Goal: Information Seeking & Learning: Learn about a topic

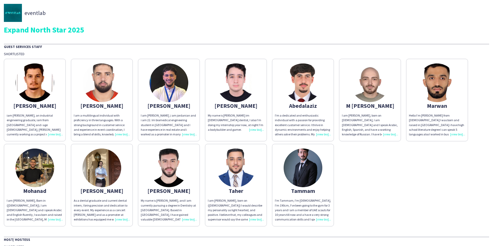
scroll to position [196, 0]
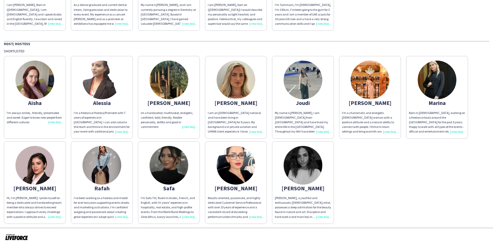
drag, startPoint x: 102, startPoint y: 87, endPoint x: 151, endPoint y: 90, distance: 48.3
click at [102, 87] on img at bounding box center [102, 80] width 39 height 39
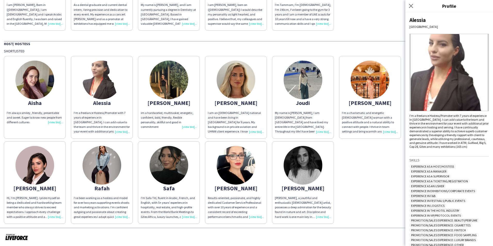
click at [448, 82] on img at bounding box center [449, 72] width 79 height 77
click at [178, 84] on img at bounding box center [169, 80] width 39 height 39
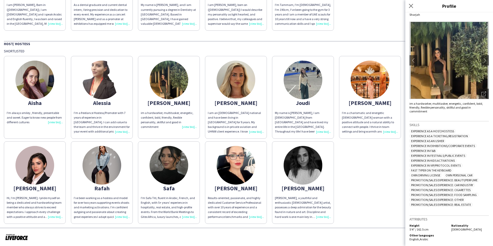
scroll to position [12, 0]
click at [482, 63] on button "chevron-right" at bounding box center [485, 60] width 10 height 10
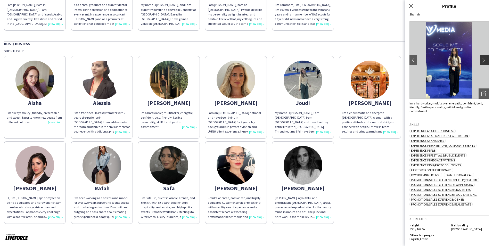
click at [480, 62] on button "chevron-right" at bounding box center [485, 60] width 10 height 10
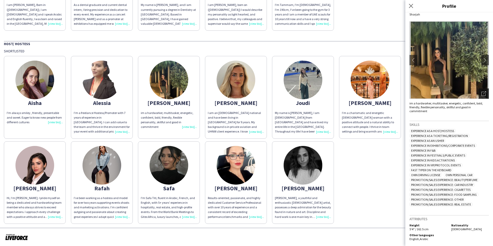
click at [479, 97] on div "Open photos pop-in" at bounding box center [484, 93] width 10 height 10
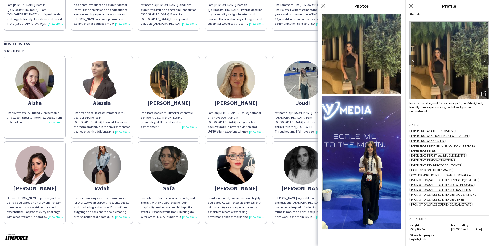
click at [349, 54] on img at bounding box center [361, 53] width 79 height 79
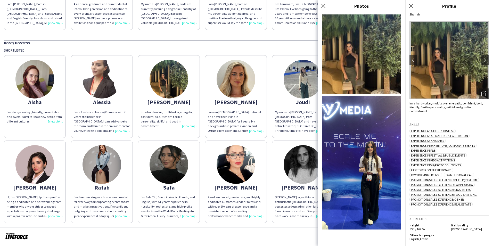
click at [365, 161] on img at bounding box center [361, 163] width 79 height 134
click at [321, 6] on icon "Close pop-in" at bounding box center [323, 5] width 5 height 5
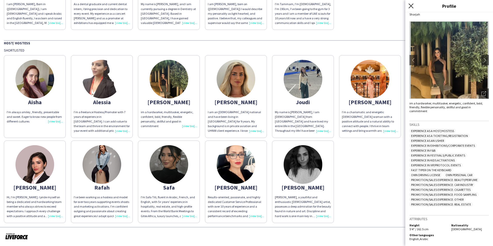
click at [412, 8] on icon "Close pop-in" at bounding box center [411, 5] width 5 height 5
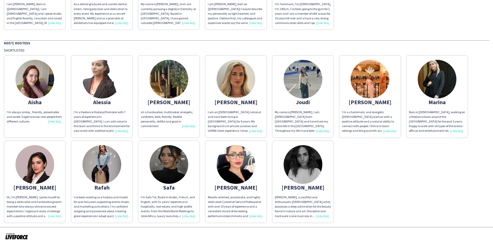
click at [379, 102] on div "[PERSON_NAME]" at bounding box center [370, 102] width 56 height 5
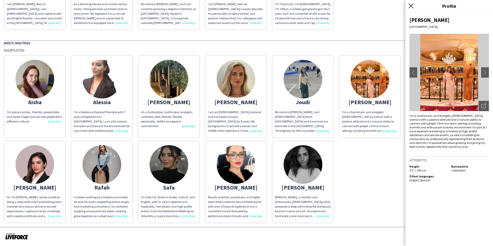
click at [411, 6] on icon "Close pop-in" at bounding box center [411, 5] width 5 height 5
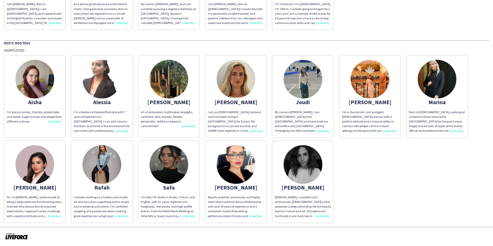
click at [457, 133] on div "Born in [DEMOGRAPHIC_DATA], working on a freelance basis around the [GEOGRAPHIC…" at bounding box center [437, 121] width 56 height 23
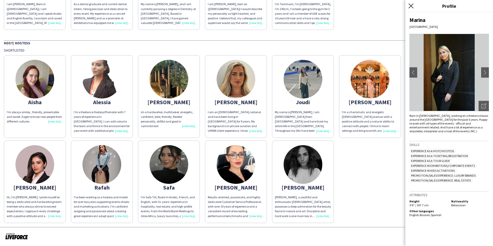
click at [410, 7] on icon at bounding box center [411, 5] width 5 height 5
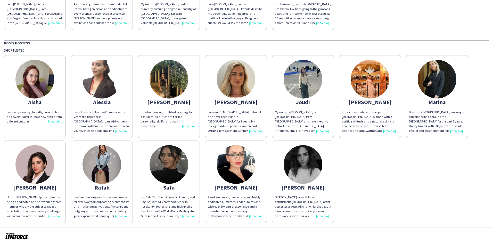
click at [55, 215] on div "Hi, I’m [PERSON_NAME]. I pride myself on being a dedicated and hardworking team…" at bounding box center [35, 206] width 56 height 23
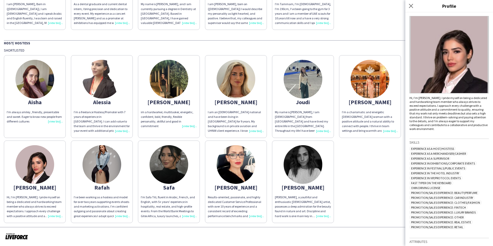
scroll to position [41, 0]
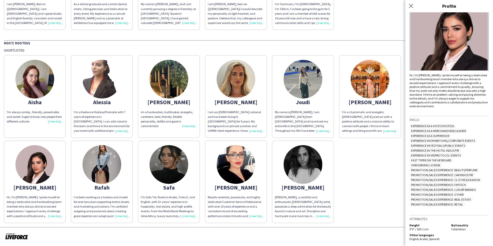
click at [447, 53] on img at bounding box center [449, 31] width 79 height 77
click at [439, 41] on img at bounding box center [449, 31] width 79 height 77
click at [444, 35] on img at bounding box center [449, 31] width 79 height 77
click at [410, 7] on icon at bounding box center [411, 5] width 5 height 5
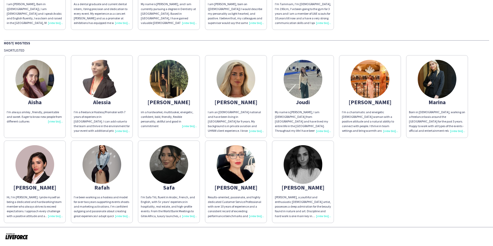
click at [102, 164] on img at bounding box center [102, 164] width 39 height 39
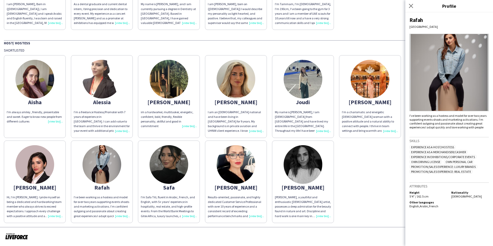
click at [451, 82] on img at bounding box center [449, 72] width 79 height 77
click at [449, 88] on img at bounding box center [449, 72] width 79 height 77
click at [484, 126] on div "I’ve been working as a hostess and model for over two years supporting events s…" at bounding box center [449, 121] width 79 height 15
drag, startPoint x: 484, startPoint y: 127, endPoint x: 410, endPoint y: 117, distance: 75.2
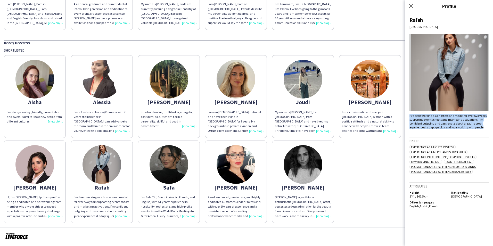
click at [410, 117] on div "I’ve been working as a hostess and model for over two years supporting events s…" at bounding box center [449, 121] width 79 height 15
copy div "I’ve been working as a hostess and model for over two years supporting events s…"
drag, startPoint x: 188, startPoint y: 125, endPoint x: 198, endPoint y: 126, distance: 10.4
click at [188, 125] on div "im a hardworker, multitasker, energetic, confident, bold, friendly, flexible pe…" at bounding box center [169, 119] width 56 height 19
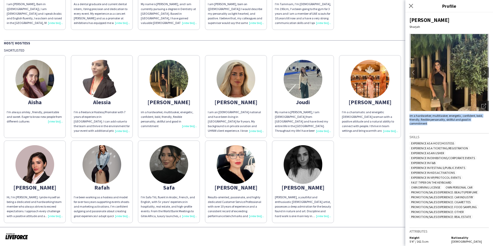
drag, startPoint x: 431, startPoint y: 123, endPoint x: 409, endPoint y: 116, distance: 22.9
click at [409, 116] on div "[PERSON_NAME] chevron-left chevron-right Open photos pop-in im a hardworker, mu…" at bounding box center [450, 129] width 88 height 234
copy div "im a hardworker, multitasker, energetic, confident, bold, friendly, flexible pe…"
drag, startPoint x: 188, startPoint y: 214, endPoint x: 198, endPoint y: 210, distance: 10.6
click at [188, 214] on div "I'm Safa Titi, fluent in Arabic, French, and English, with 5+ years' experience…" at bounding box center [169, 206] width 56 height 23
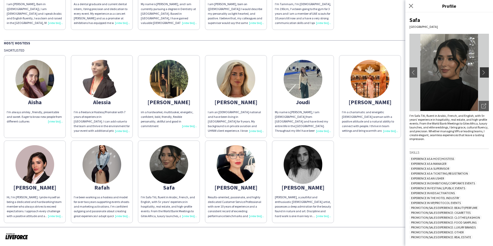
click at [482, 74] on app-icon "chevron-right" at bounding box center [485, 72] width 7 height 5
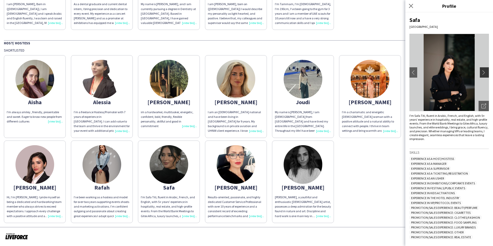
click at [482, 74] on app-icon "chevron-right" at bounding box center [485, 72] width 7 height 5
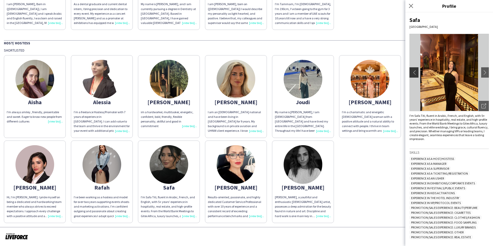
click at [413, 73] on app-icon "chevron-left" at bounding box center [413, 72] width 7 height 5
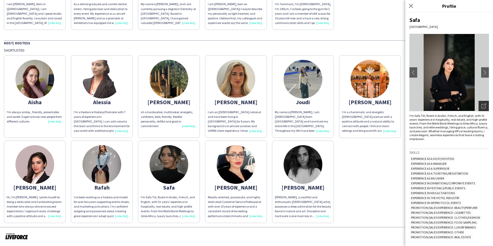
click at [482, 105] on icon "Open photos pop-in" at bounding box center [484, 106] width 5 height 5
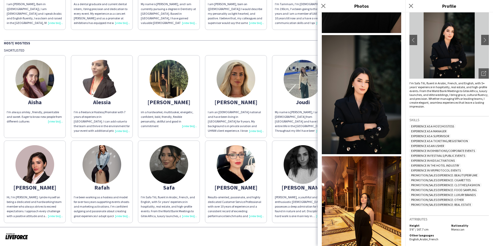
scroll to position [33, 0]
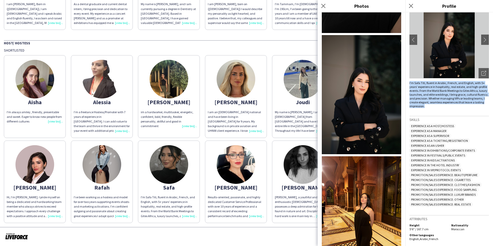
drag, startPoint x: 448, startPoint y: 107, endPoint x: 408, endPoint y: 83, distance: 46.4
click at [408, 83] on div "Safa [GEOGRAPHIC_DATA] chevron-left chevron-right Open photos pop-in I'm Safa T…" at bounding box center [450, 129] width 88 height 234
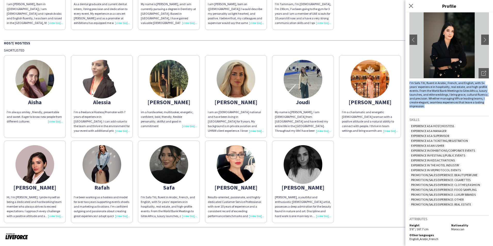
copy div "I'm Safa Titi, fluent in Arabic, French, and English, with 5+ years' experience…"
drag, startPoint x: 413, startPoint y: 7, endPoint x: 407, endPoint y: 14, distance: 8.5
click at [412, 7] on icon at bounding box center [411, 6] width 4 height 4
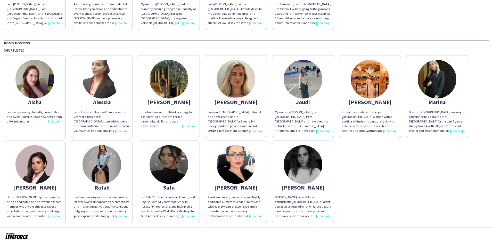
click at [324, 215] on div "[PERSON_NAME], a youthful and enthusiastic [DEMOGRAPHIC_DATA] artist, possesses…" at bounding box center [303, 206] width 56 height 23
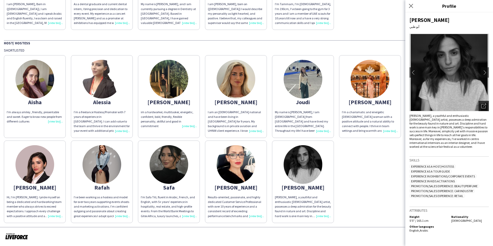
click at [486, 103] on div "Open photos pop-in" at bounding box center [484, 106] width 10 height 10
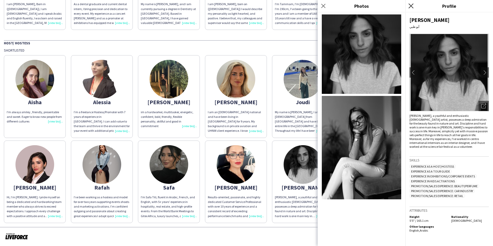
click at [411, 6] on icon at bounding box center [411, 5] width 5 height 5
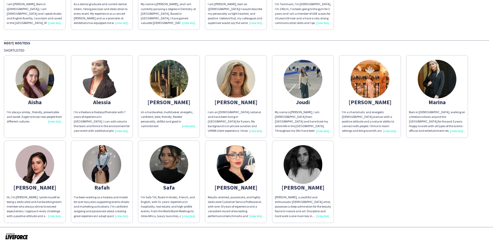
click at [259, 217] on div "Results-oriented, passionate, and highly dedicated Customer Service Professiona…" at bounding box center [236, 206] width 56 height 23
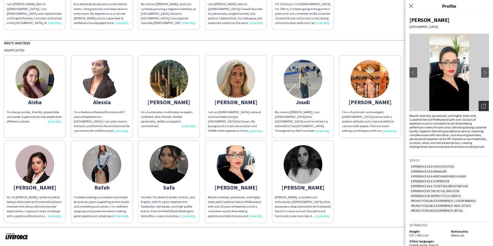
click at [479, 106] on div "Open photos pop-in" at bounding box center [484, 106] width 10 height 10
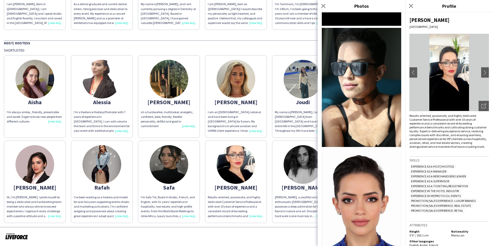
scroll to position [148, 0]
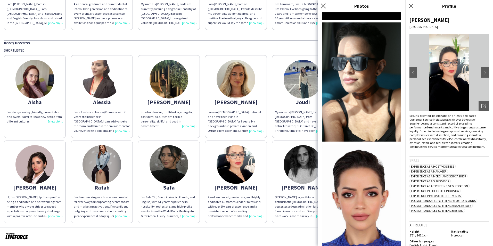
click at [320, 5] on app-icon "Close pop-in" at bounding box center [323, 5] width 7 height 7
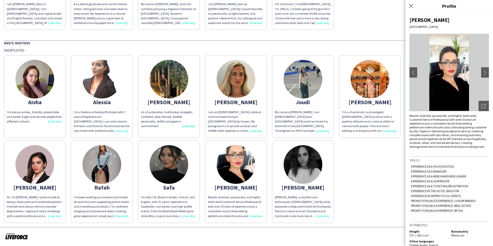
click at [53, 217] on div "Hi, I’m [PERSON_NAME]. I pride myself on being a dedicated and hardworking team…" at bounding box center [35, 206] width 56 height 23
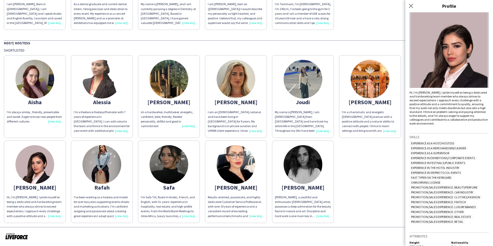
scroll to position [0, 0]
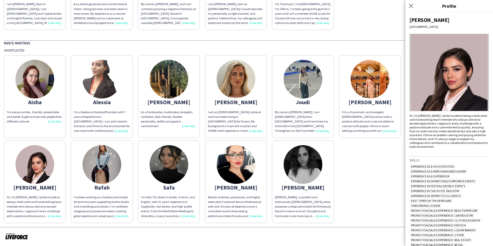
click at [458, 69] on img at bounding box center [449, 72] width 79 height 77
click at [478, 104] on img at bounding box center [449, 72] width 79 height 77
click at [477, 104] on img at bounding box center [449, 72] width 79 height 77
drag, startPoint x: 462, startPoint y: 149, endPoint x: 449, endPoint y: 148, distance: 13.2
click at [462, 149] on div "[PERSON_NAME] Hi, I’m [PERSON_NAME]. I pride myself on being a dedicated and ha…" at bounding box center [450, 129] width 88 height 234
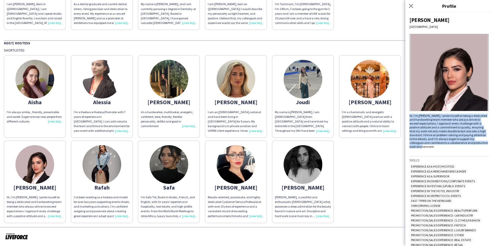
drag, startPoint x: 452, startPoint y: 147, endPoint x: 408, endPoint y: 117, distance: 53.0
click at [408, 117] on div "[PERSON_NAME] Hi, I’m [PERSON_NAME]. I pride myself on being a dedicated and ha…" at bounding box center [450, 129] width 88 height 234
copy div "Hi, I’m [PERSON_NAME]. I pride myself on being a dedicated and hardworking team…"
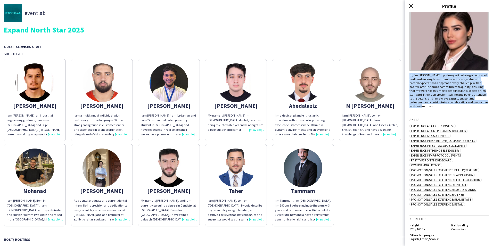
click at [411, 7] on icon "Close pop-in" at bounding box center [411, 5] width 5 height 5
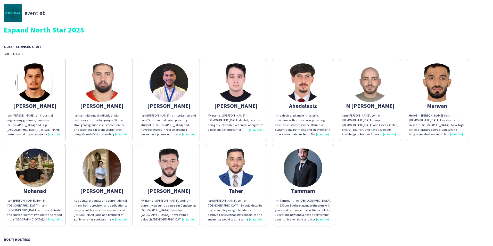
click at [50, 200] on div "I am [PERSON_NAME], Born in ([DEMOGRAPHIC_DATA]), I am [DEMOGRAPHIC_DATA] and i…" at bounding box center [35, 209] width 56 height 23
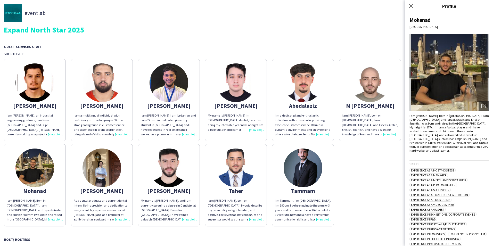
click at [390, 135] on div "I am [PERSON_NAME], born on [DEMOGRAPHIC_DATA], I am [DEMOGRAPHIC_DATA] and I s…" at bounding box center [370, 124] width 56 height 23
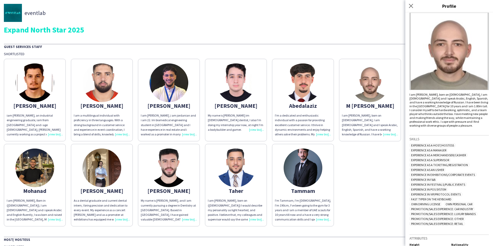
scroll to position [44, 0]
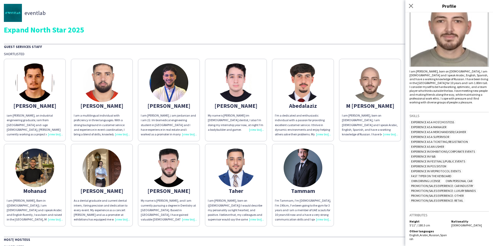
click at [385, 207] on div "[PERSON_NAME] iam [PERSON_NAME], an industrial engineering graduate, iam from […" at bounding box center [247, 141] width 486 height 170
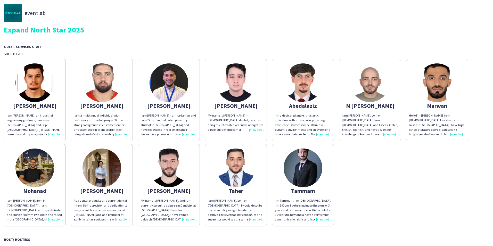
click at [60, 217] on div "I am [PERSON_NAME], Born in ([DEMOGRAPHIC_DATA]), I am [DEMOGRAPHIC_DATA] and i…" at bounding box center [35, 209] width 56 height 23
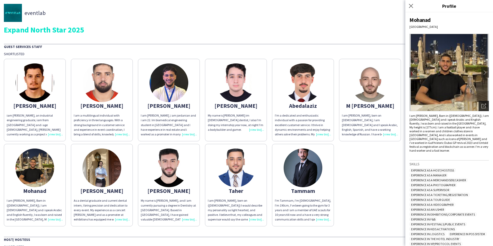
click at [482, 104] on icon at bounding box center [484, 106] width 4 height 4
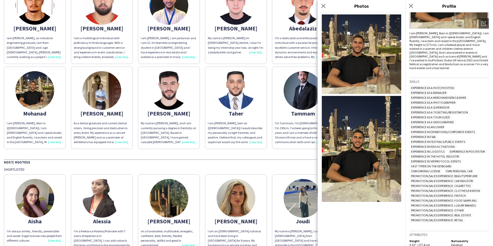
scroll to position [74, 0]
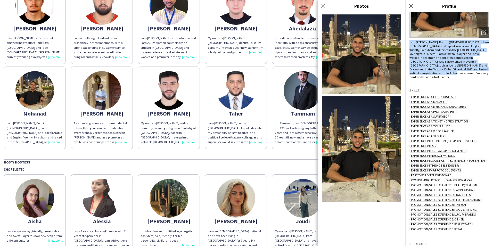
drag, startPoint x: 428, startPoint y: 74, endPoint x: 408, endPoint y: 43, distance: 37.7
click at [408, 43] on div "Mohanad [GEOGRAPHIC_DATA] chevron-left chevron-right Open photos pop-in I am [P…" at bounding box center [450, 129] width 88 height 234
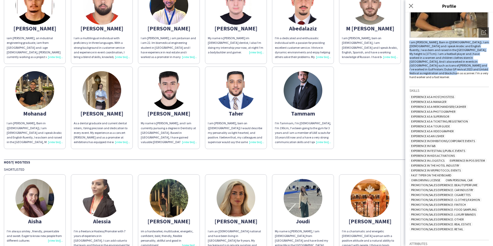
copy div "I am [PERSON_NAME], Born in ([DEMOGRAPHIC_DATA]), I am [DEMOGRAPHIC_DATA] and i…"
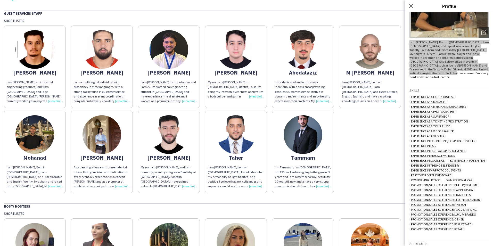
scroll to position [26, 0]
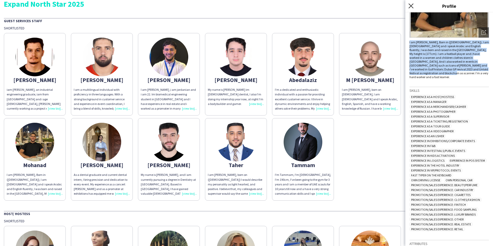
click at [413, 8] on icon "Close pop-in" at bounding box center [411, 5] width 5 height 5
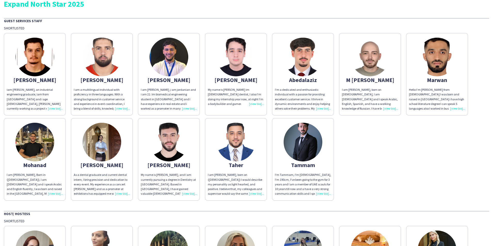
click at [258, 195] on div "I am [PERSON_NAME], born on ([DEMOGRAPHIC_DATA]) I would describe my personalit…" at bounding box center [236, 184] width 56 height 23
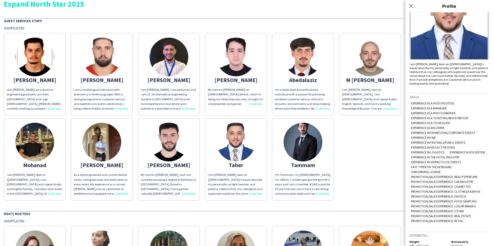
scroll to position [73, 0]
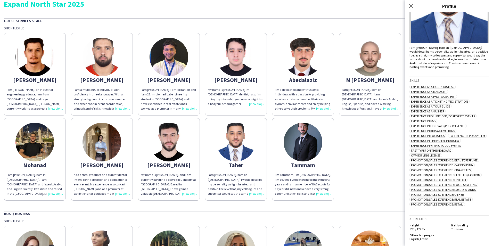
click at [189, 104] on div "I am [PERSON_NAME] ,i am jordanian and i am 22. Im biomedical engineering stude…" at bounding box center [169, 98] width 56 height 23
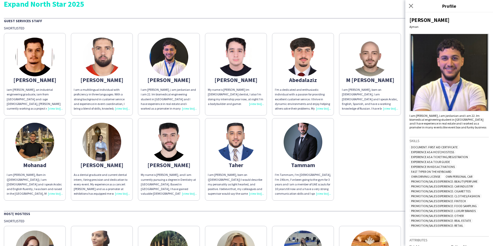
scroll to position [25, 0]
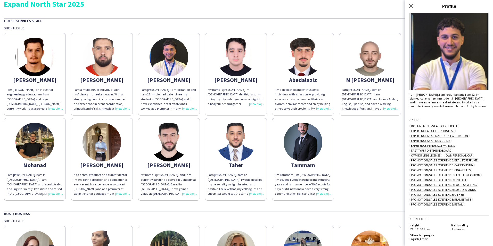
click at [261, 194] on div "I am [PERSON_NAME], born on ([DEMOGRAPHIC_DATA]) I would describe my personalit…" at bounding box center [236, 184] width 56 height 23
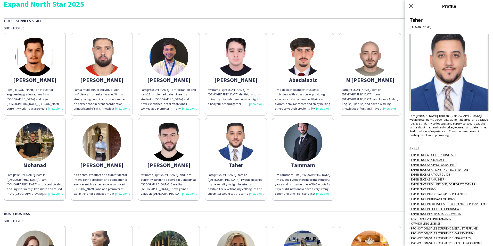
click at [445, 74] on img at bounding box center [449, 72] width 79 height 77
drag, startPoint x: 414, startPoint y: 5, endPoint x: 409, endPoint y: 7, distance: 5.0
click at [413, 5] on icon "Close pop-in" at bounding box center [411, 5] width 5 height 5
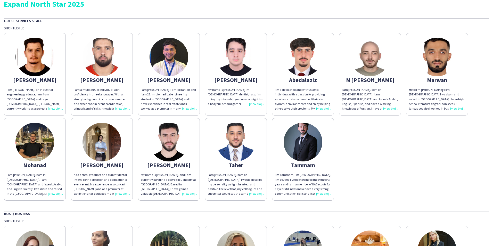
click at [126, 195] on div "As a dental graduate and current dental intern, I bring precision and dedicatio…" at bounding box center [102, 184] width 56 height 23
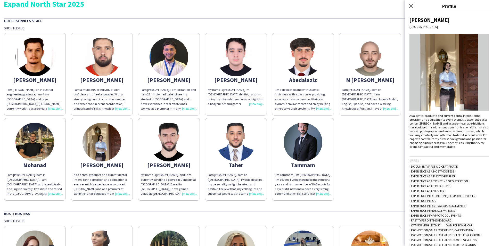
click at [193, 109] on div "I am [PERSON_NAME] ,i am jordanian and i am 22. Im biomedical engineering stude…" at bounding box center [169, 98] width 56 height 23
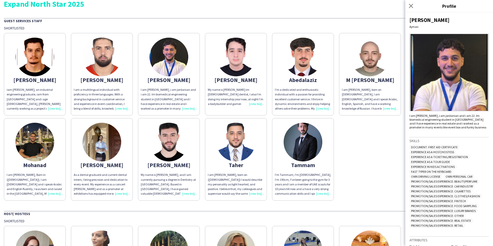
click at [426, 129] on div "I am [PERSON_NAME] ,i am jordanian and i am 22. Im biomedical engineering stude…" at bounding box center [449, 121] width 79 height 15
drag, startPoint x: 423, startPoint y: 132, endPoint x: 410, endPoint y: 116, distance: 20.4
click at [410, 116] on div "I am [PERSON_NAME] ,i am jordanian and i am 22. Im biomedical engineering stude…" at bounding box center [449, 121] width 79 height 15
drag, startPoint x: 410, startPoint y: 116, endPoint x: 421, endPoint y: 119, distance: 11.7
copy div "I am [PERSON_NAME] ,i am jordanian and i am 22. Im biomedical engineering stude…"
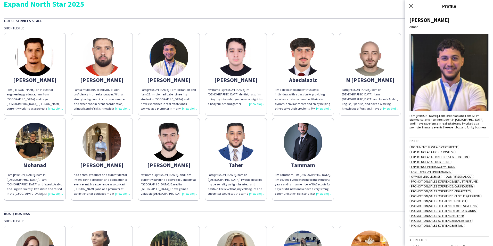
drag, startPoint x: 119, startPoint y: 192, endPoint x: 120, endPoint y: 186, distance: 5.9
click at [119, 192] on div "As a dental graduate and current dental intern, I bring precision and dedicatio…" at bounding box center [102, 184] width 56 height 23
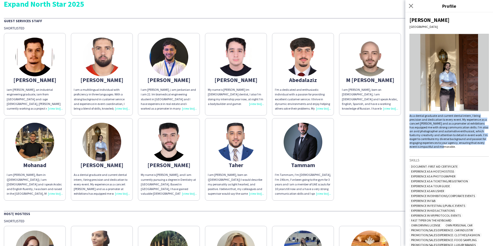
drag, startPoint x: 470, startPoint y: 147, endPoint x: 408, endPoint y: 115, distance: 69.6
click at [408, 115] on div "[PERSON_NAME] As a dental graduate and current dental intern, I bring precision…" at bounding box center [450, 129] width 88 height 234
copy div "As a dental graduate and current dental intern, I bring precision and dedicatio…"
